Goal: Task Accomplishment & Management: Manage account settings

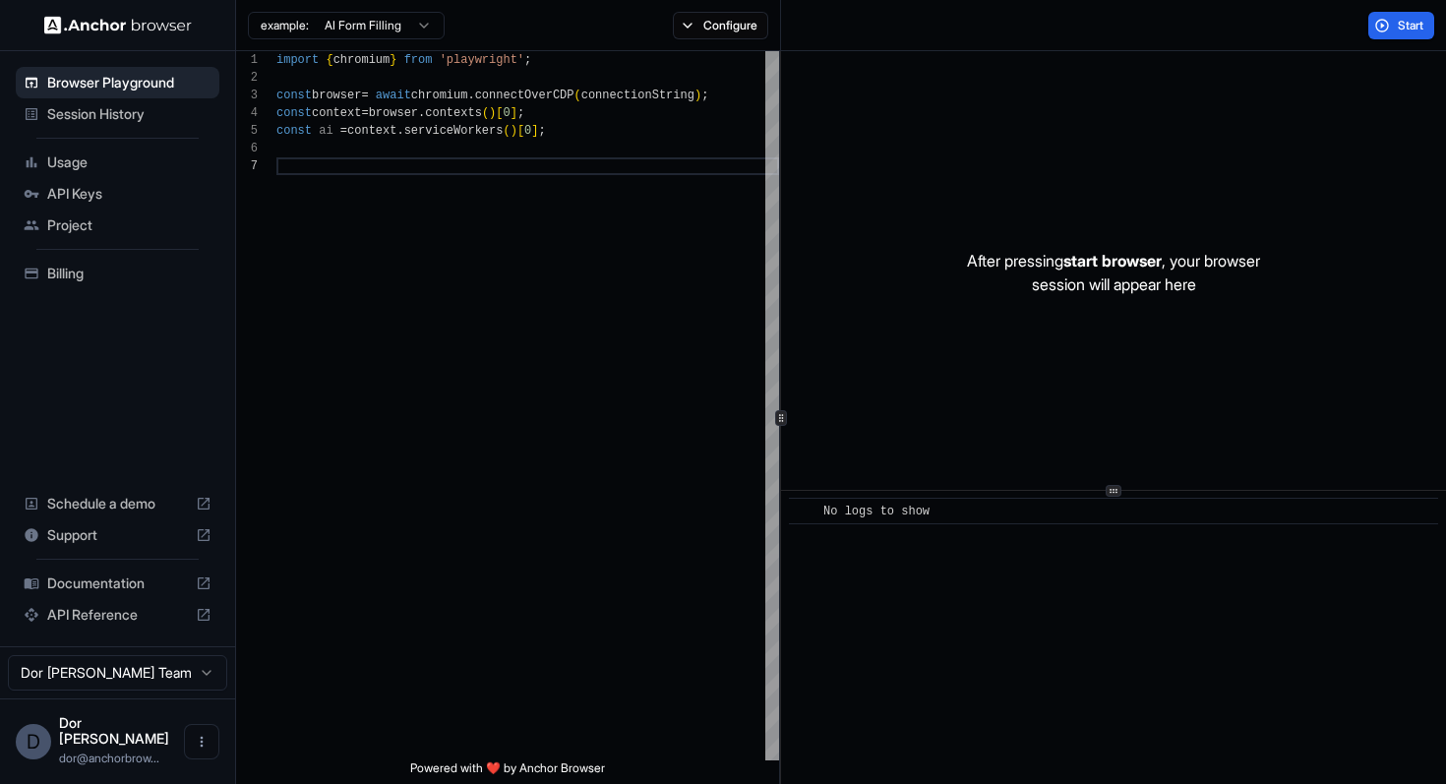
scroll to position [106, 0]
click at [65, 273] on span "Billing" at bounding box center [129, 274] width 164 height 20
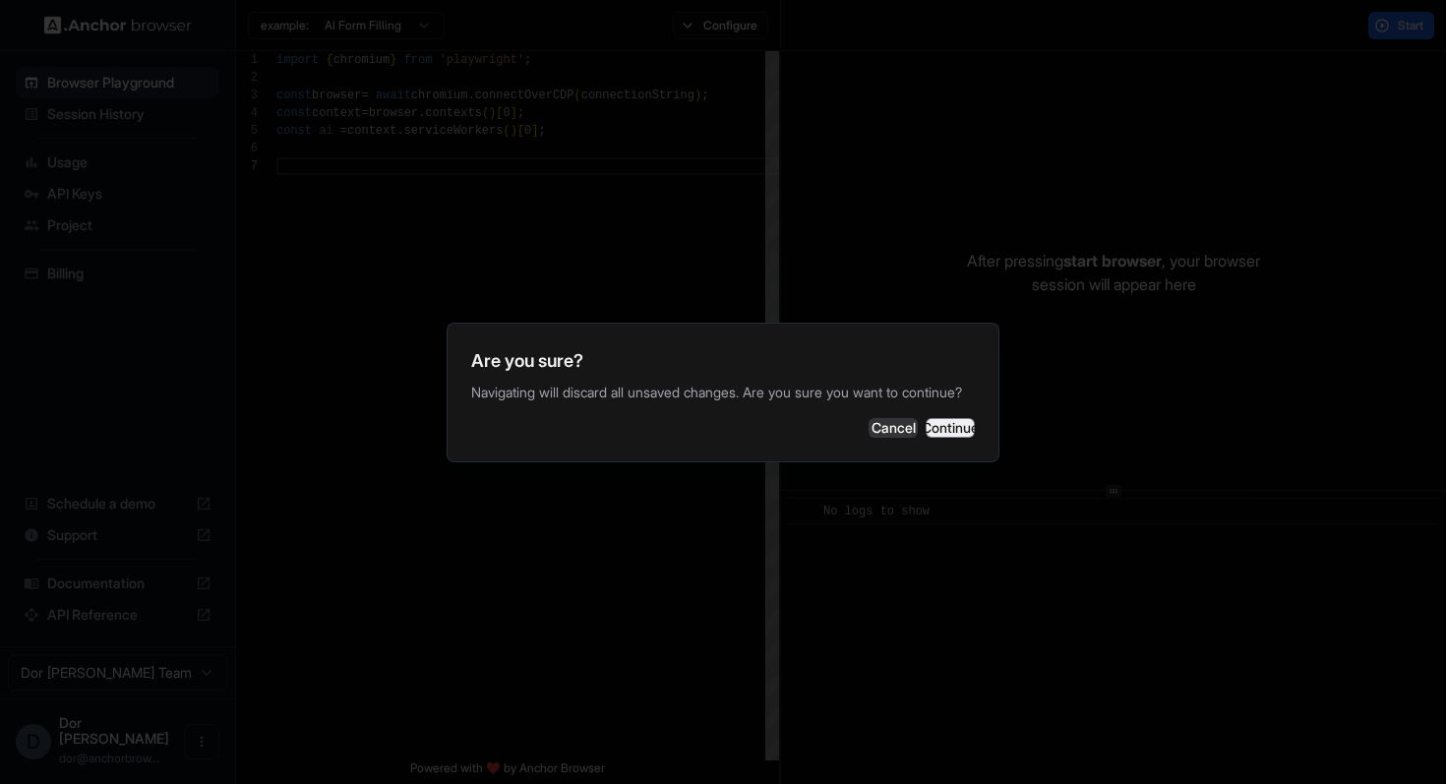
click at [926, 432] on button "Continue" at bounding box center [950, 428] width 49 height 20
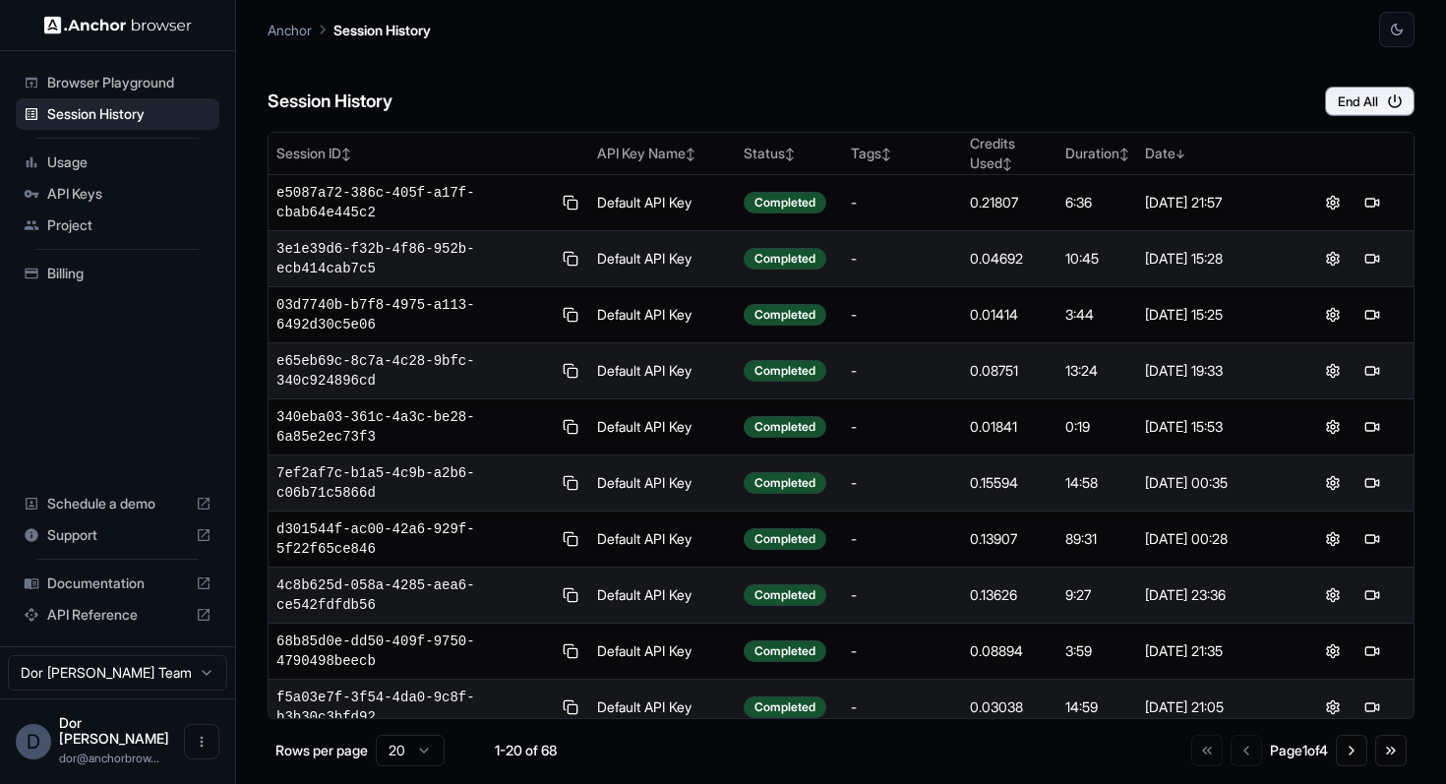
click at [92, 86] on span "Browser Playground" at bounding box center [129, 83] width 164 height 20
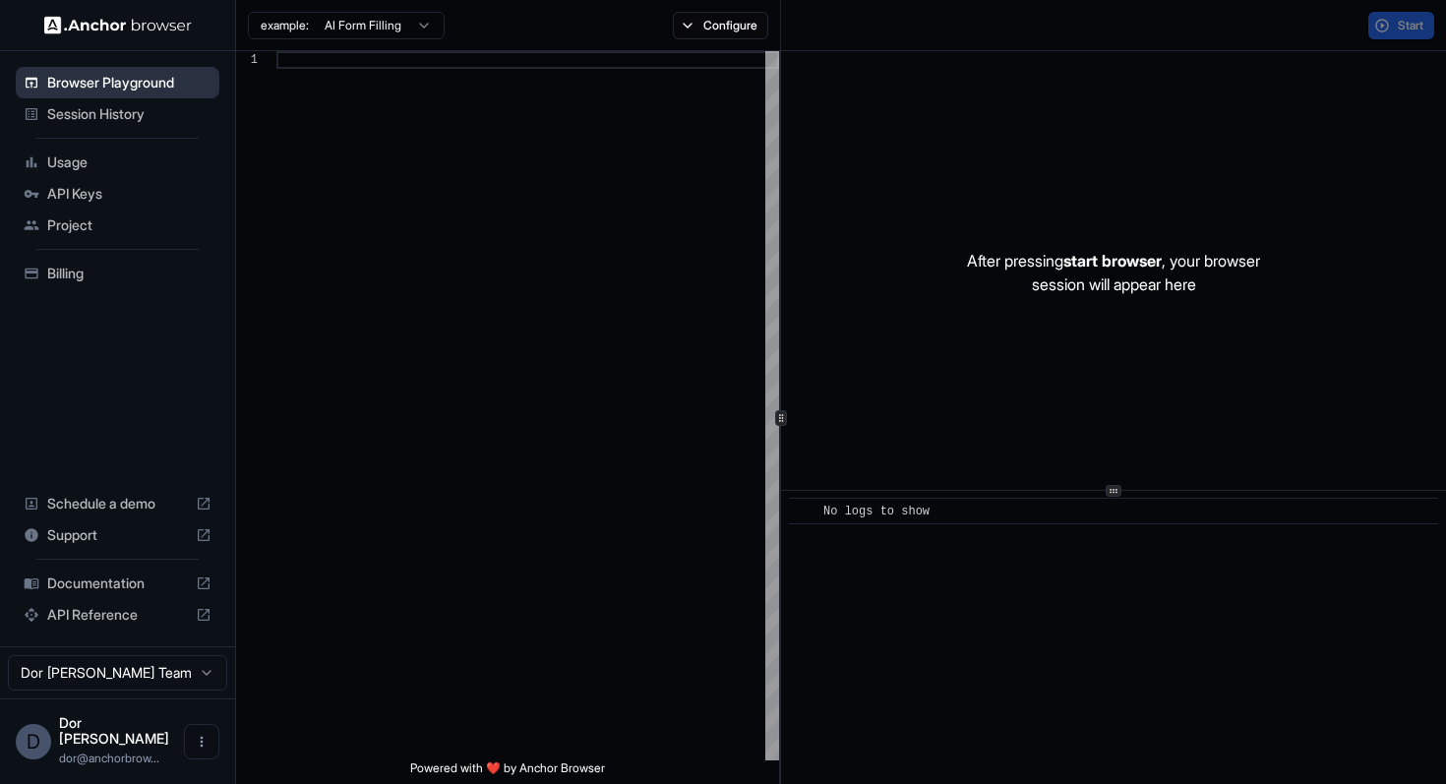
scroll to position [124, 0]
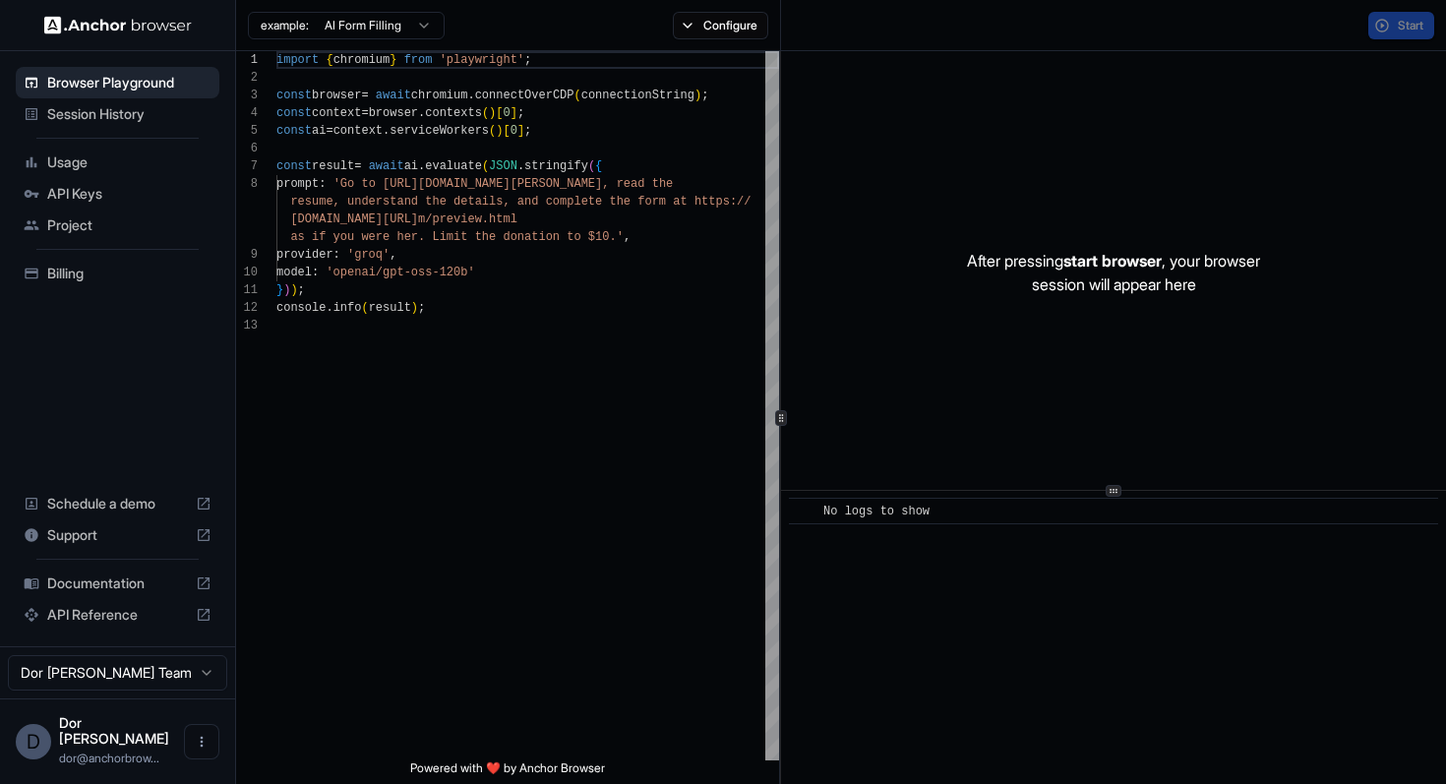
click at [59, 278] on span "Billing" at bounding box center [129, 274] width 164 height 20
